Goal: Information Seeking & Learning: Learn about a topic

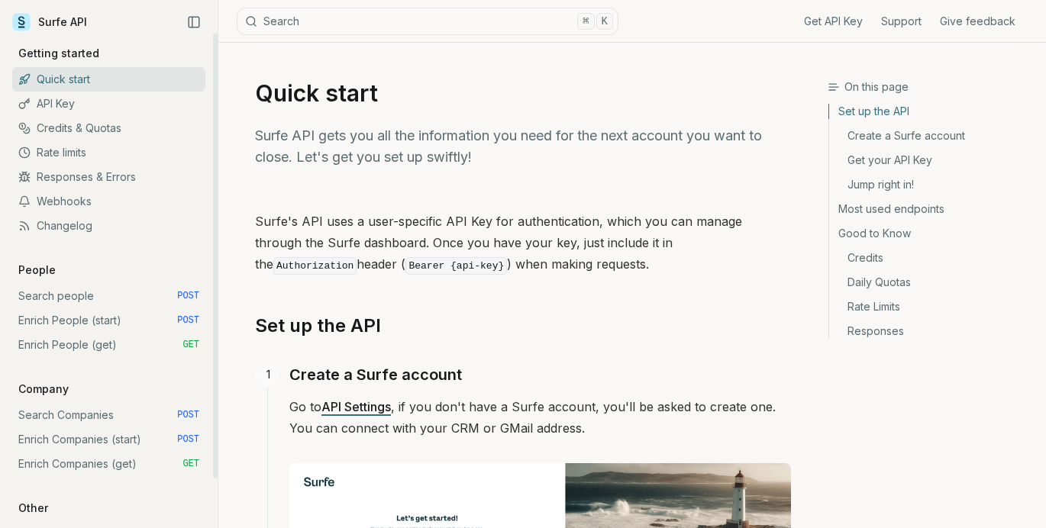
click at [89, 295] on link "Search people POST" at bounding box center [108, 296] width 193 height 24
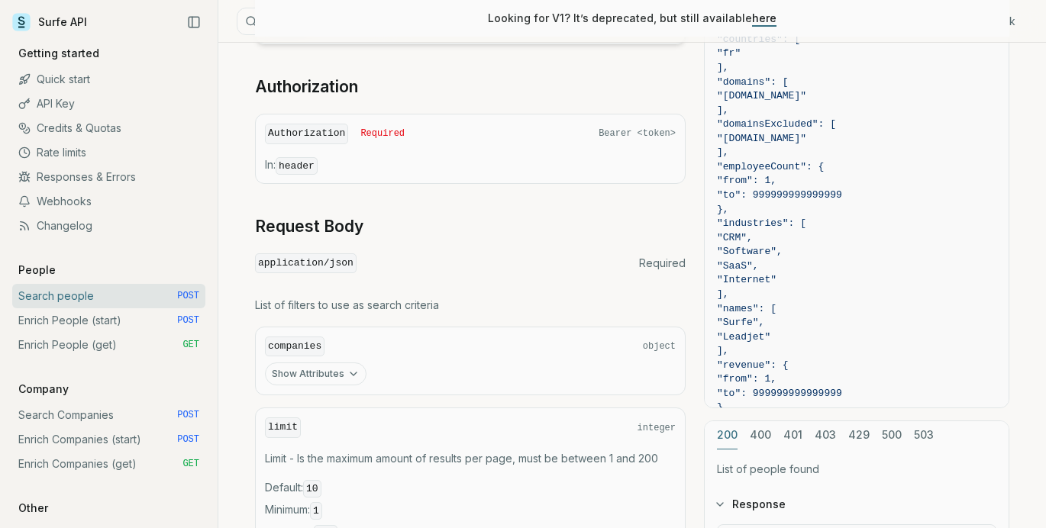
scroll to position [447, 0]
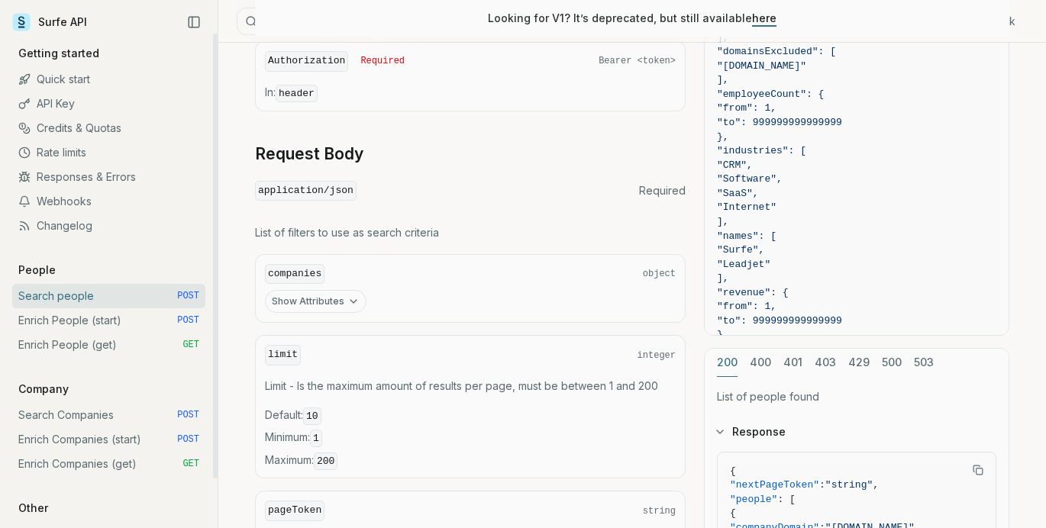
click at [75, 338] on link "Enrich People (get) GET" at bounding box center [108, 345] width 193 height 24
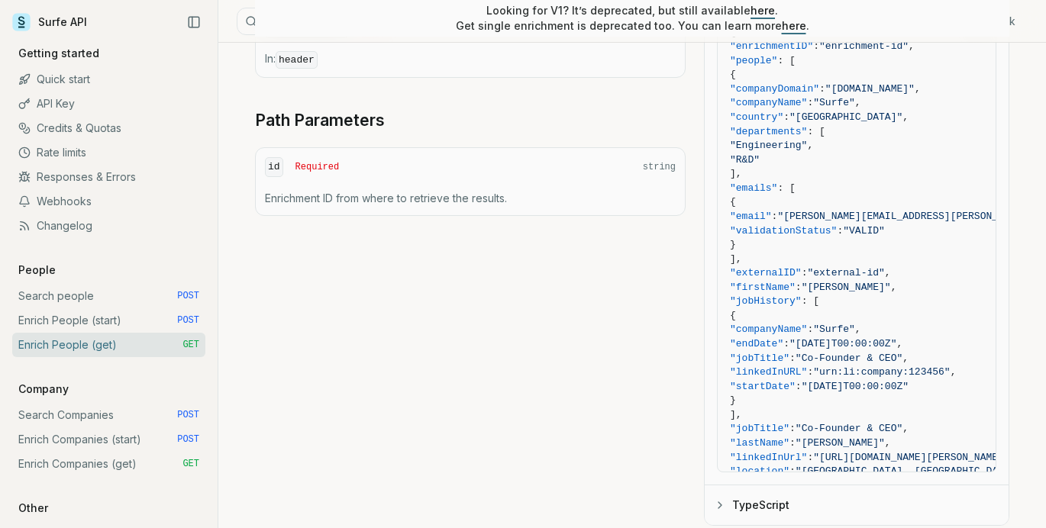
scroll to position [677, 0]
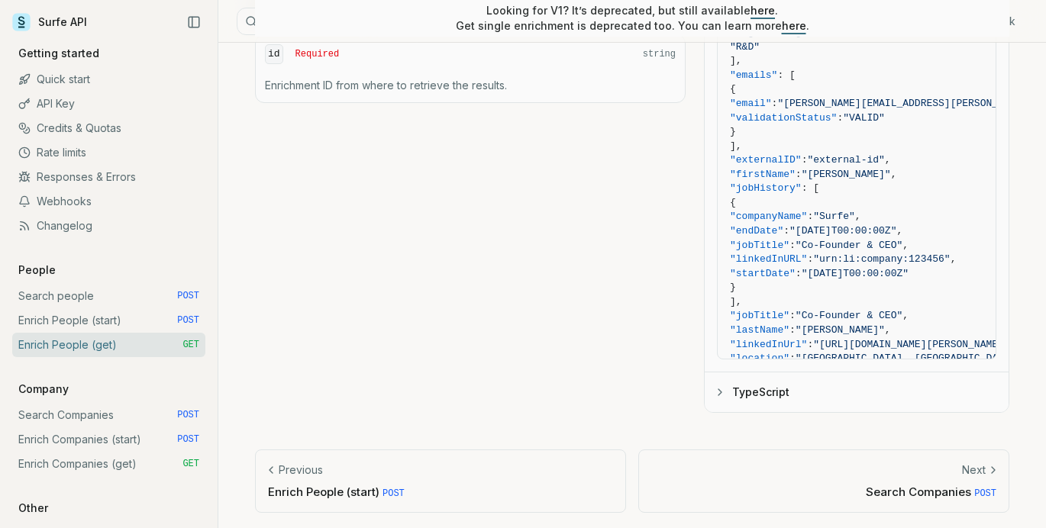
click at [396, 489] on span "POST" at bounding box center [393, 494] width 22 height 11
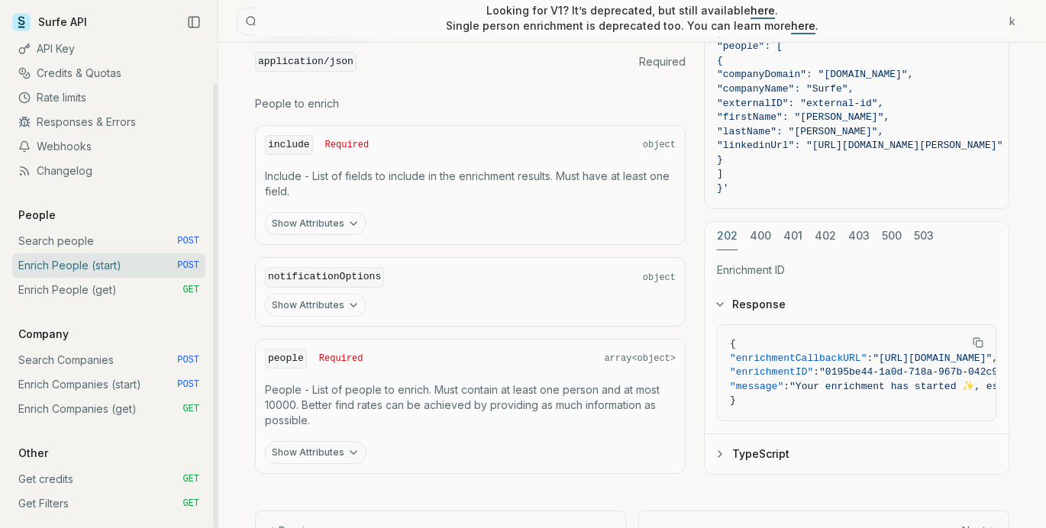
scroll to position [756, 0]
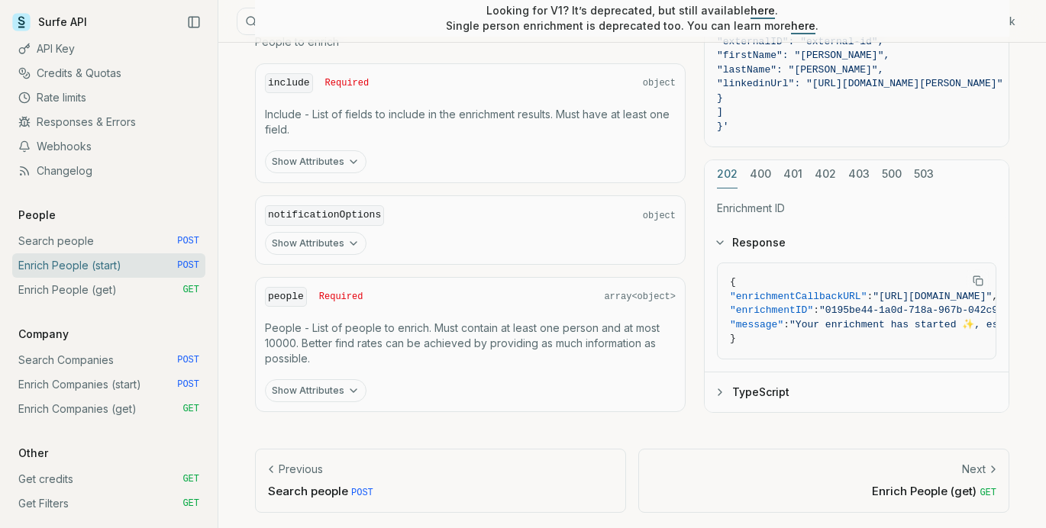
click at [991, 493] on span "GET" at bounding box center [987, 493] width 17 height 11
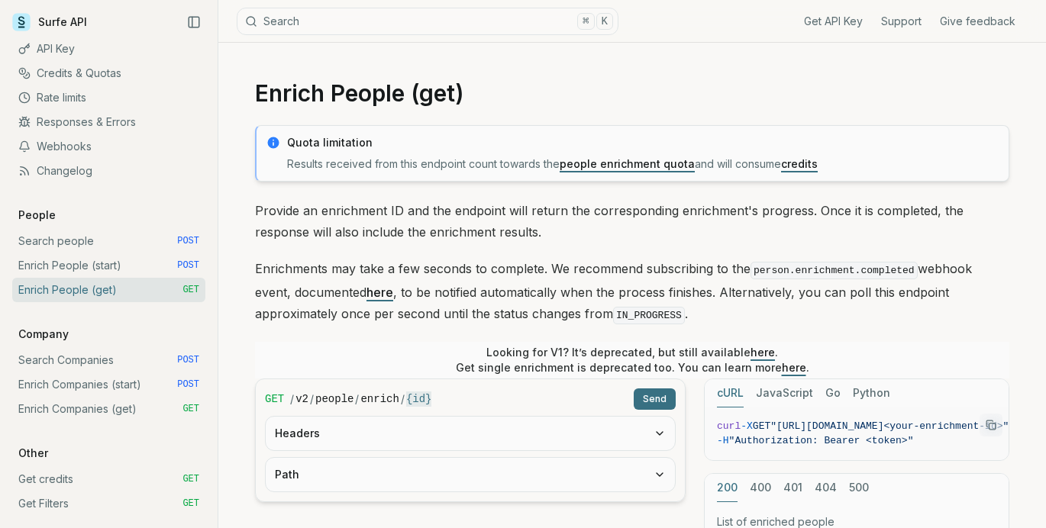
click at [660, 163] on link "people enrichment quota" at bounding box center [627, 163] width 135 height 13
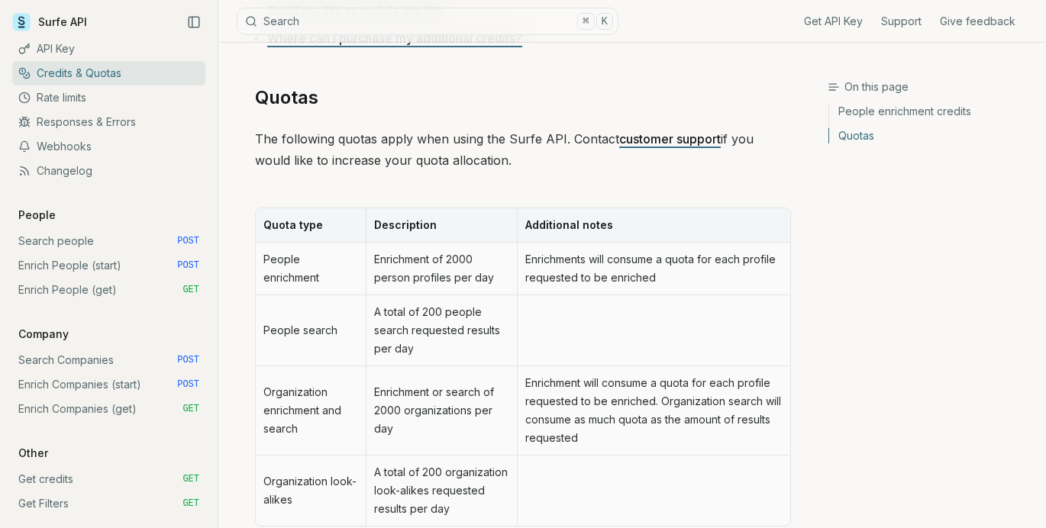
click at [918, 117] on link "People enrichment credits" at bounding box center [931, 114] width 205 height 20
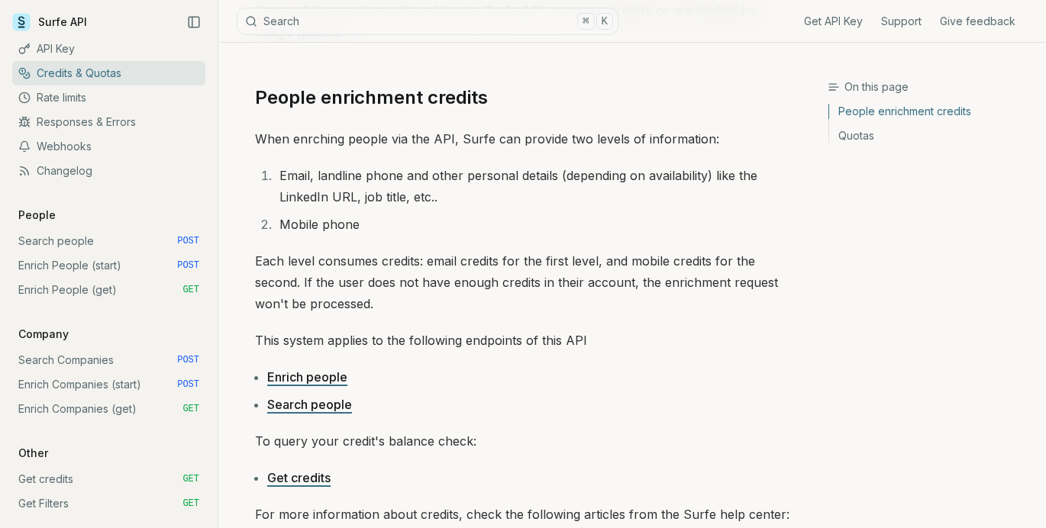
click at [318, 410] on link "Search people" at bounding box center [309, 404] width 85 height 15
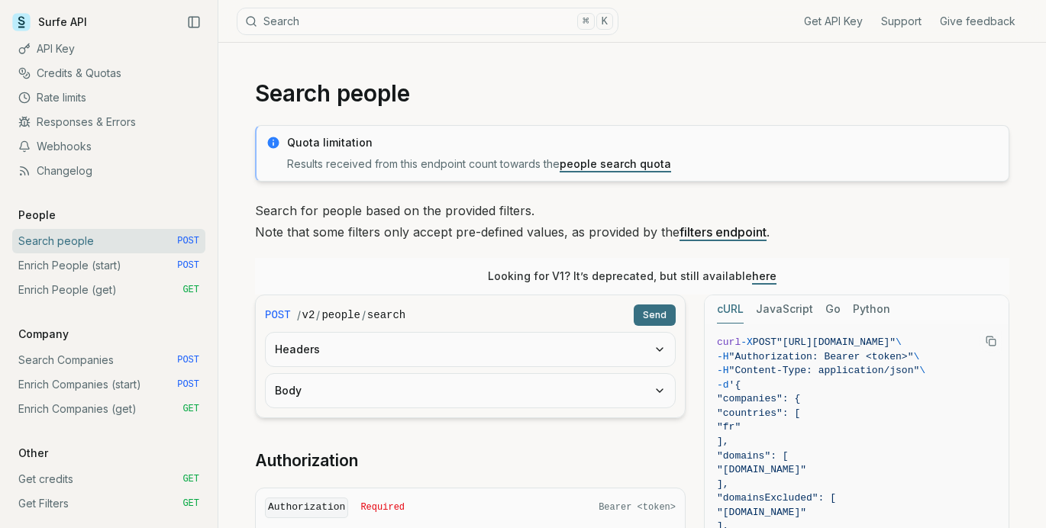
click at [464, 353] on button "Headers" at bounding box center [470, 350] width 409 height 34
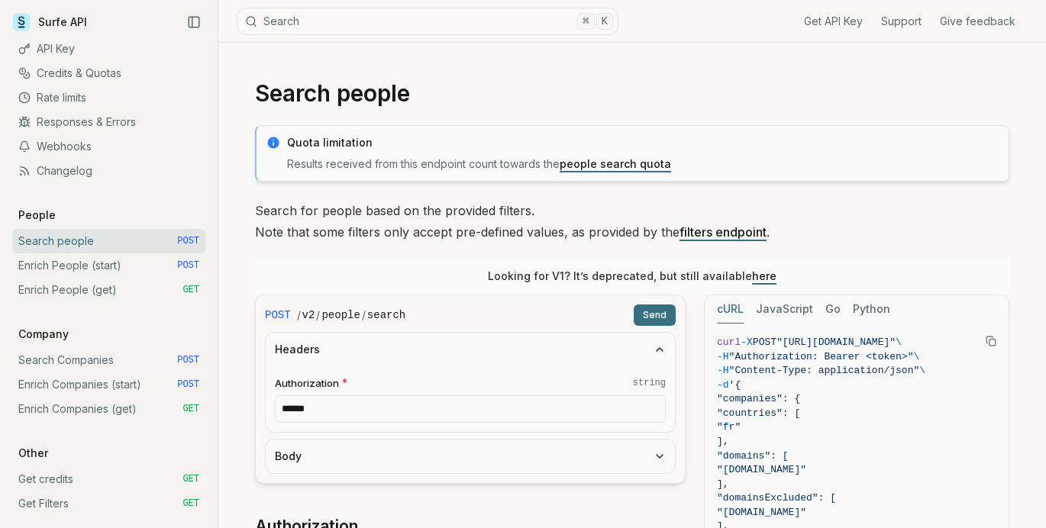
click at [712, 231] on link "filters endpoint" at bounding box center [722, 231] width 87 height 15
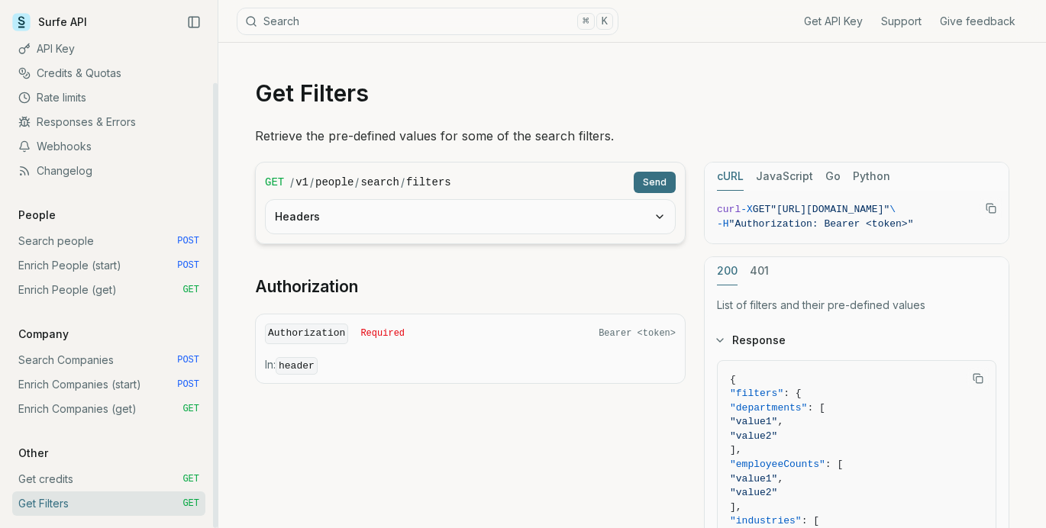
click at [66, 240] on link "Search people POST" at bounding box center [108, 241] width 193 height 24
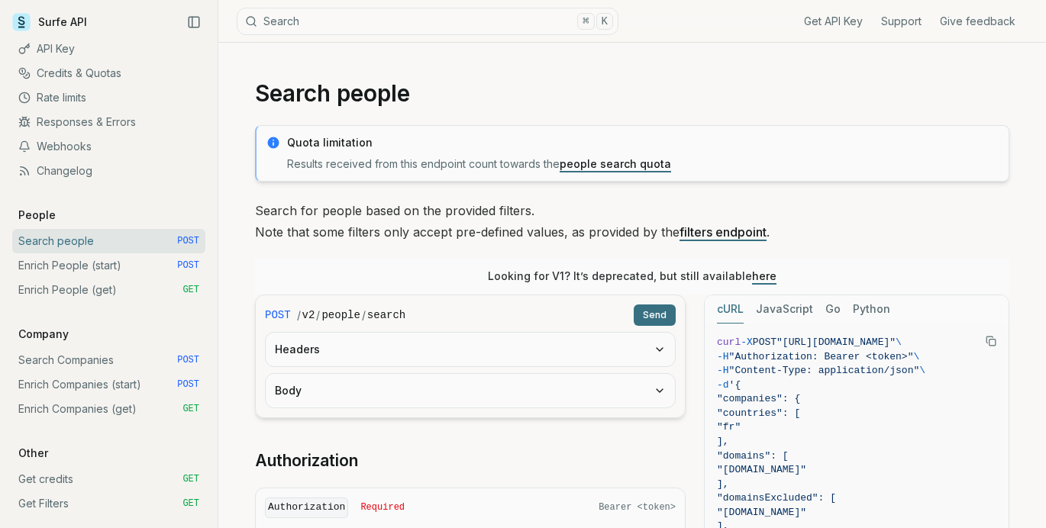
click at [578, 169] on link "people search quota" at bounding box center [615, 163] width 111 height 13
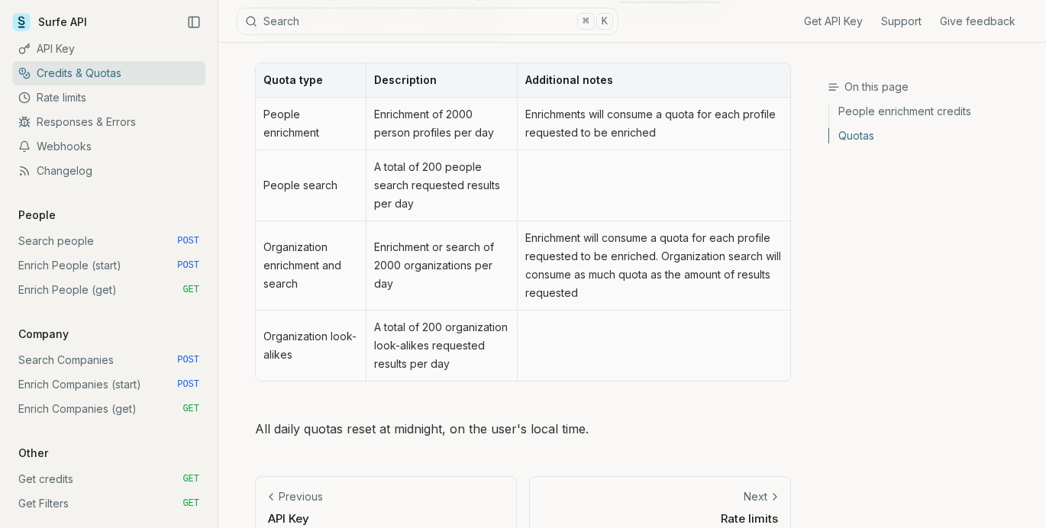
scroll to position [840, 0]
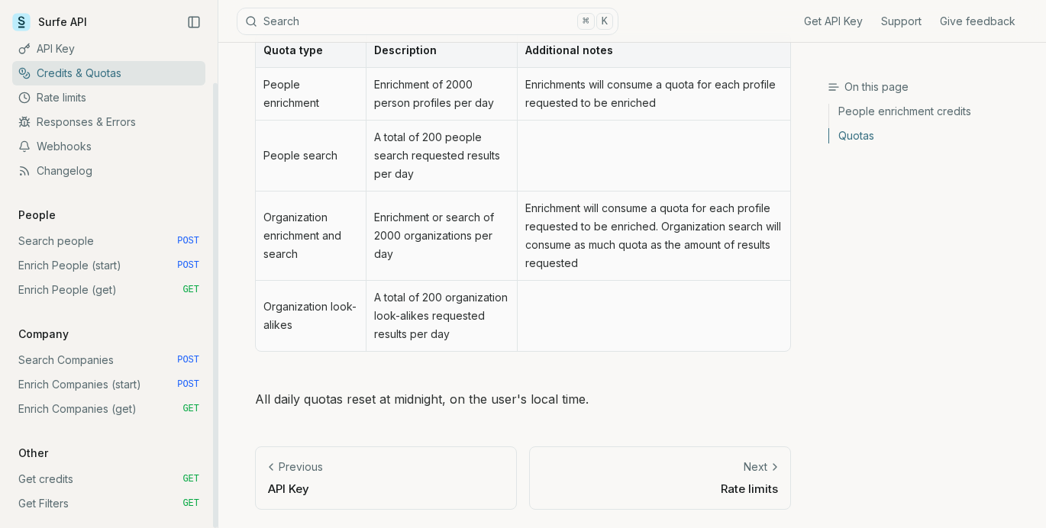
click at [82, 27] on link "Surfe API" at bounding box center [49, 22] width 75 height 23
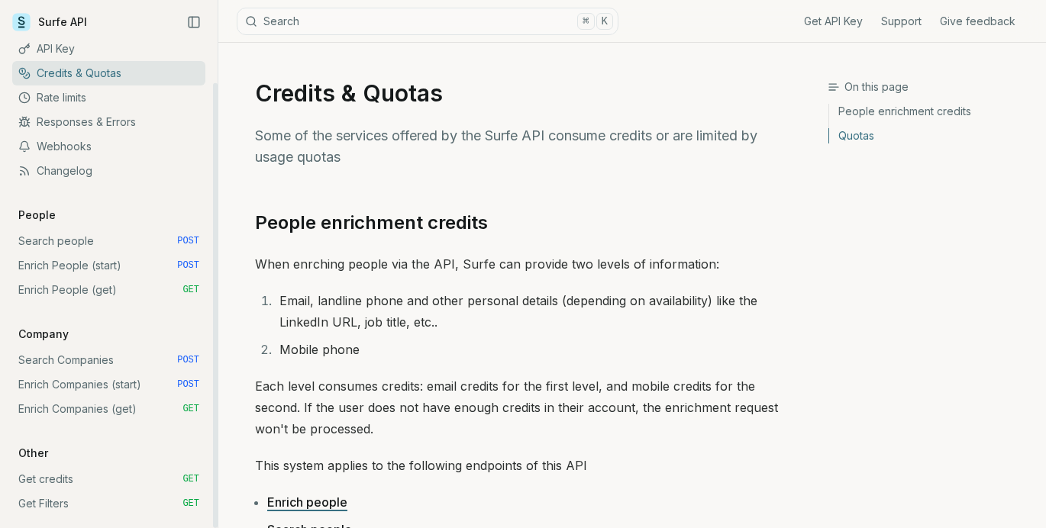
scroll to position [666, 0]
